Goal: Use online tool/utility: Utilize a website feature to perform a specific function

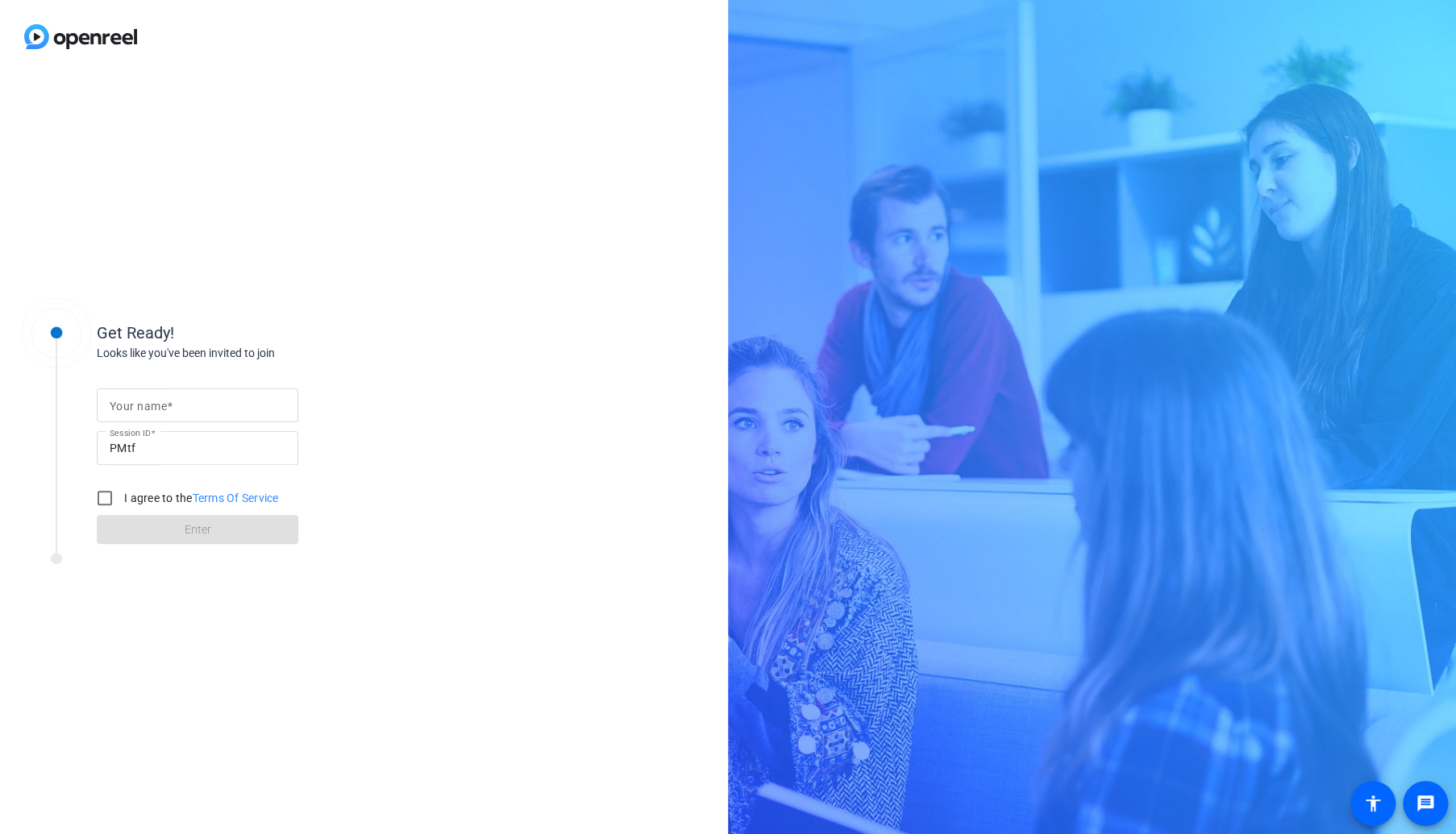
click at [180, 408] on input "Your name" at bounding box center [198, 405] width 176 height 19
type input "[PERSON_NAME]"
click at [106, 502] on input "I agree to the Terms Of Service" at bounding box center [105, 499] width 33 height 33
checkbox input "true"
click at [158, 521] on span at bounding box center [198, 529] width 201 height 39
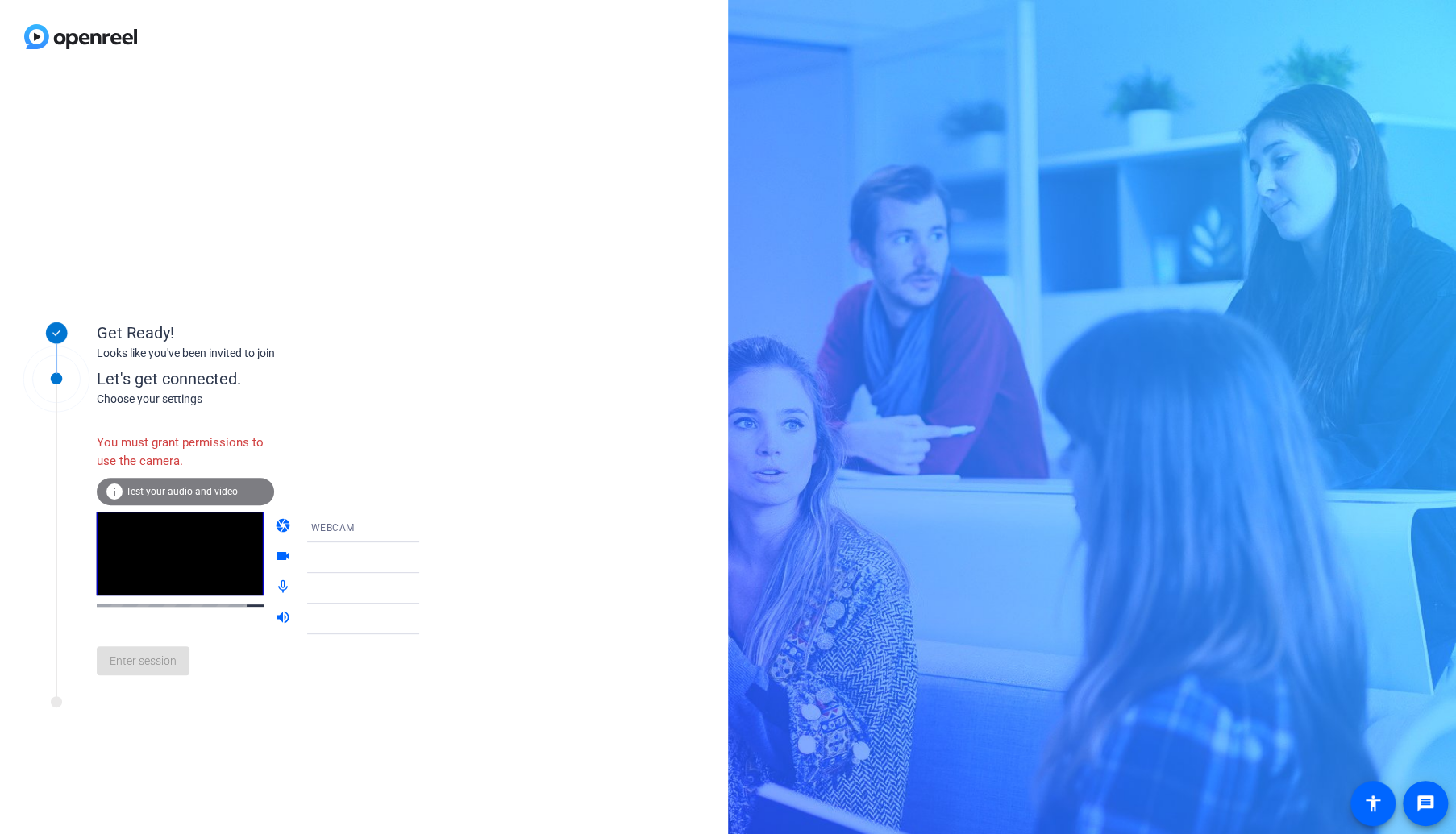
click at [184, 491] on span "Test your audio and video" at bounding box center [182, 491] width 112 height 11
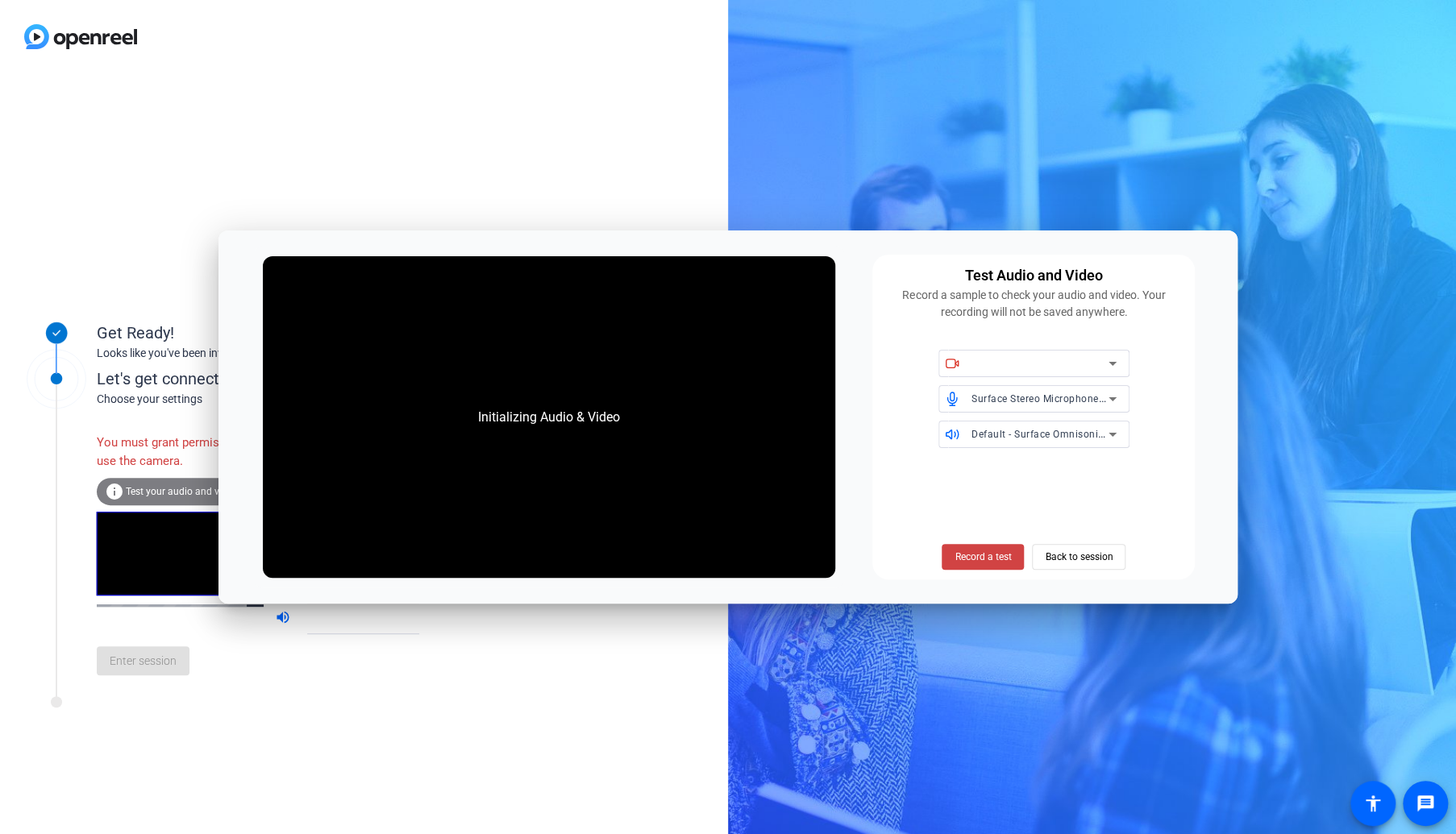
click at [1015, 376] on div at bounding box center [1043, 364] width 145 height 27
click at [976, 549] on span "Record a test" at bounding box center [983, 557] width 56 height 15
click at [1064, 557] on span "Back to session" at bounding box center [1078, 557] width 68 height 31
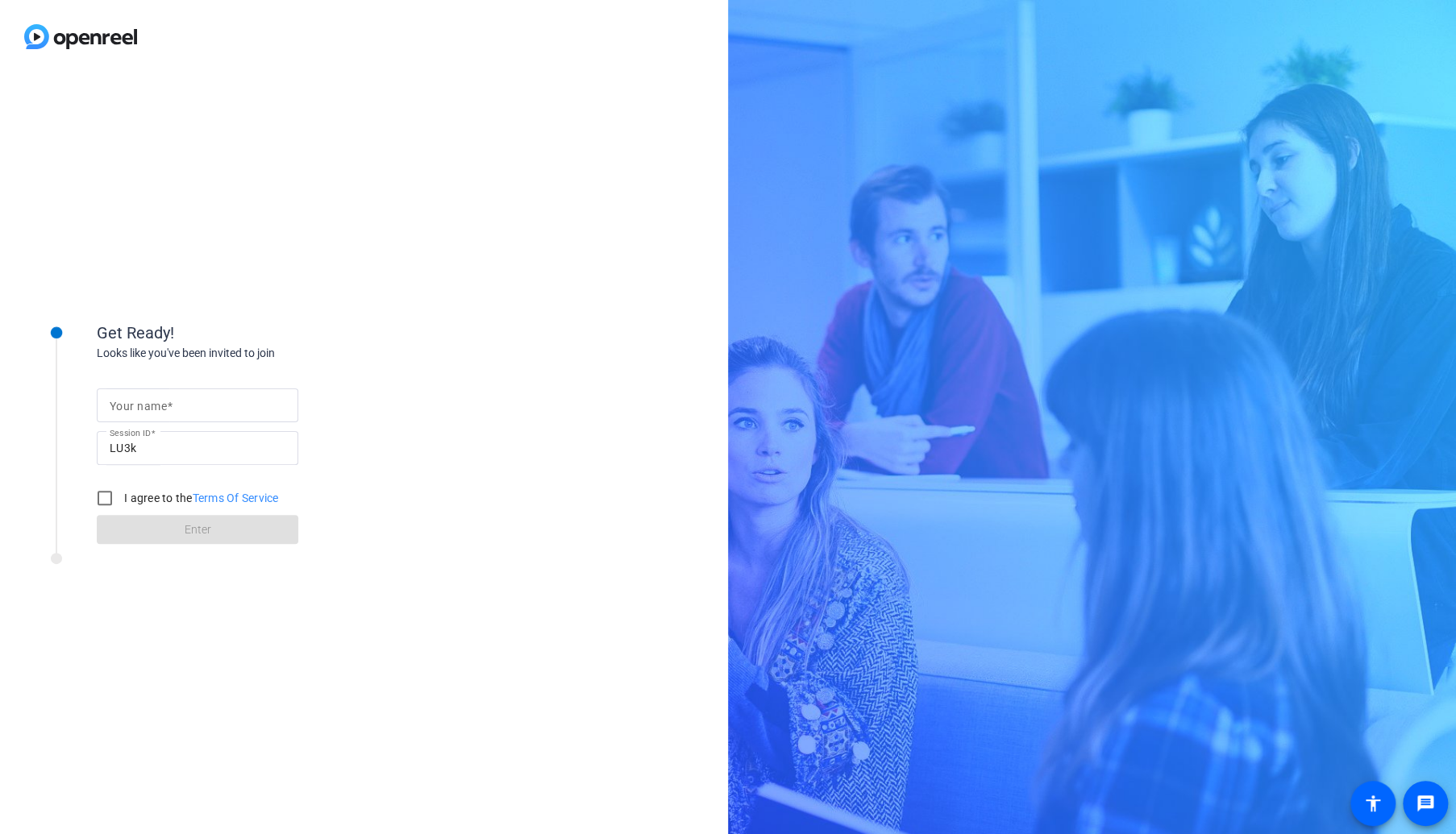
click at [233, 415] on div at bounding box center [198, 405] width 176 height 34
type input "L"
type input "[PERSON_NAME]"
click at [233, 415] on div "Alexandra Malchione" at bounding box center [198, 405] width 176 height 34
click at [99, 498] on input "I agree to the Terms Of Service" at bounding box center [105, 499] width 33 height 33
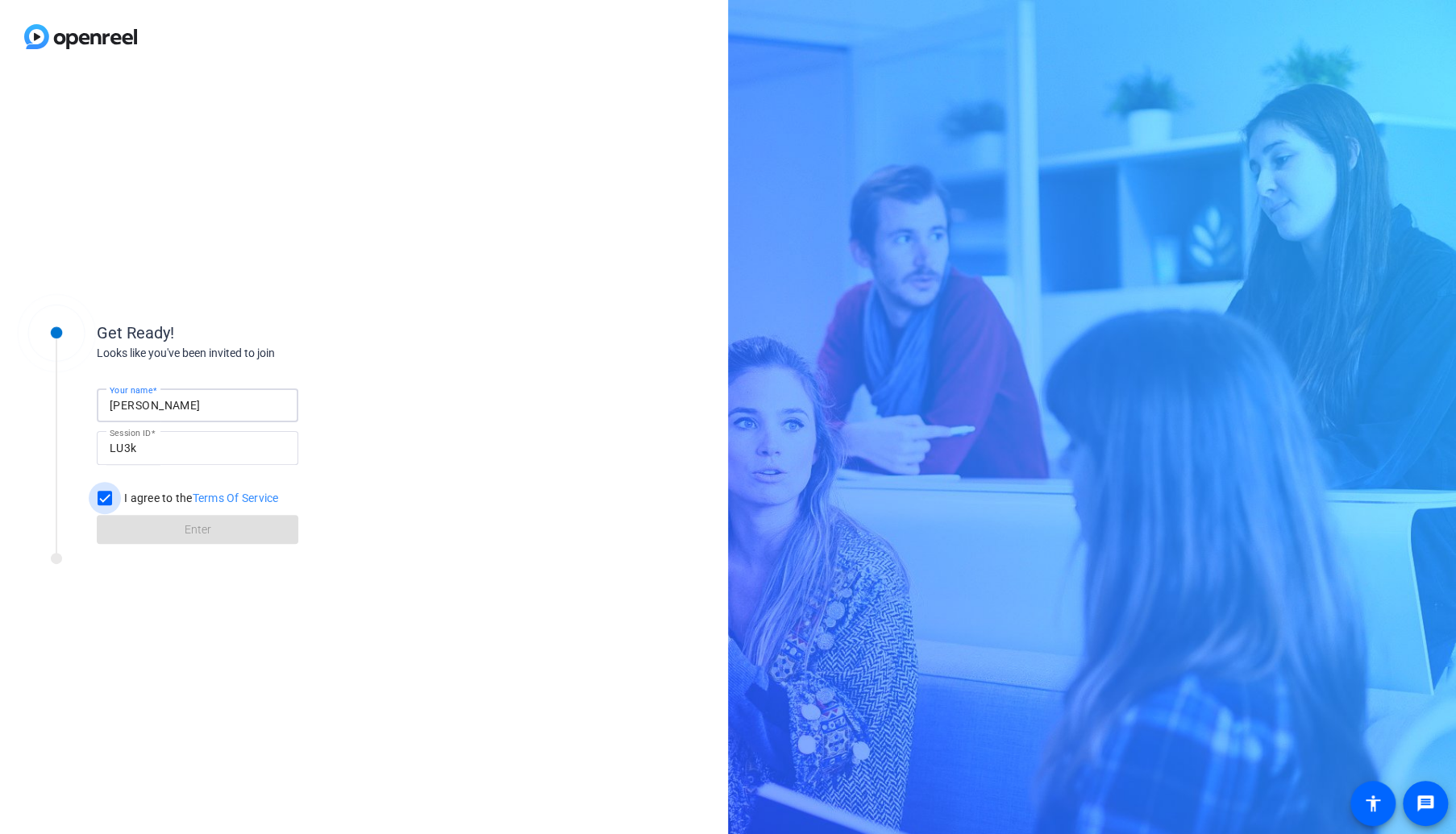
checkbox input "true"
click at [170, 528] on span at bounding box center [198, 529] width 201 height 39
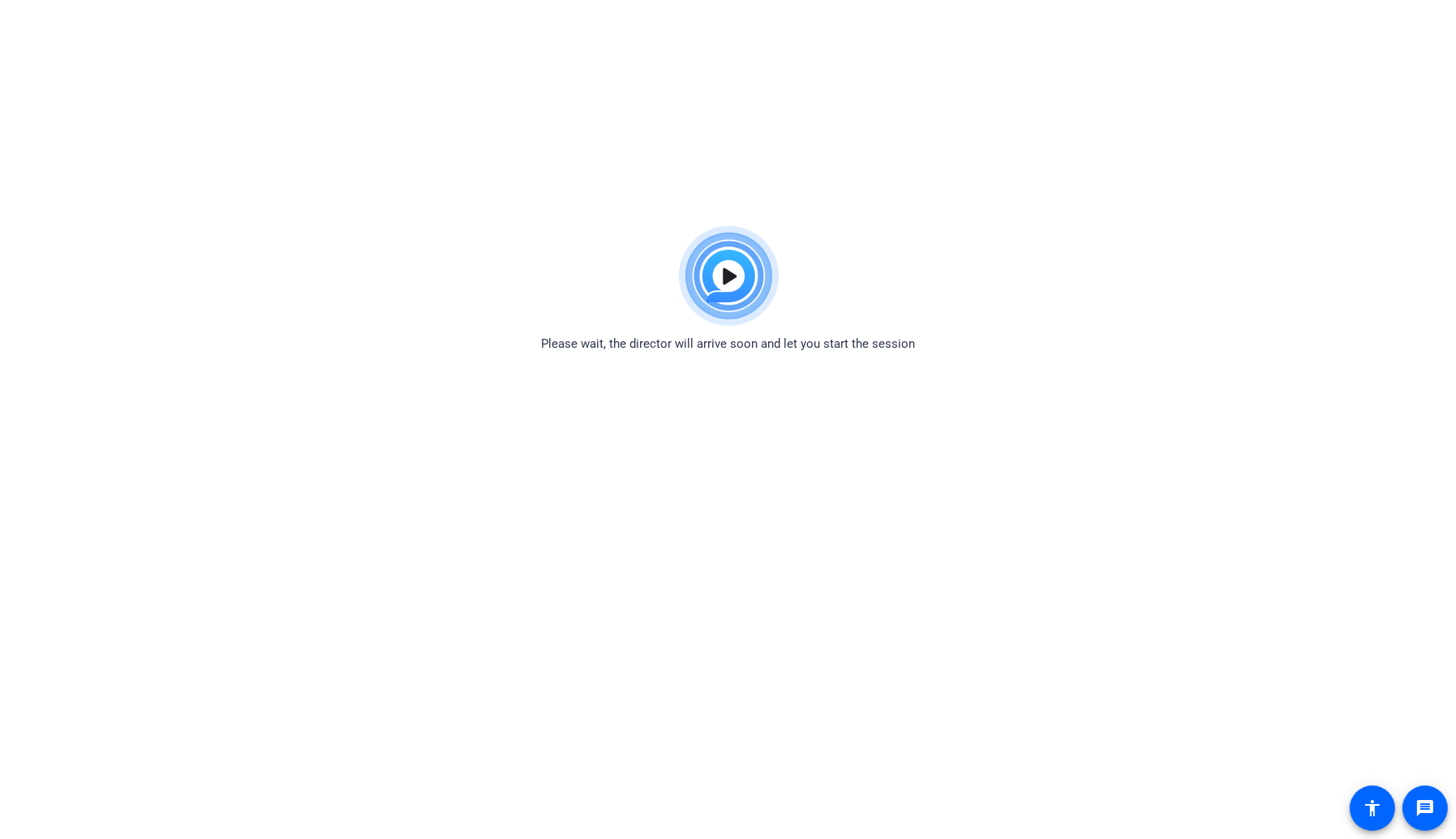
click at [725, 263] on img at bounding box center [728, 276] width 120 height 117
